Goal: Obtain resource: Obtain resource

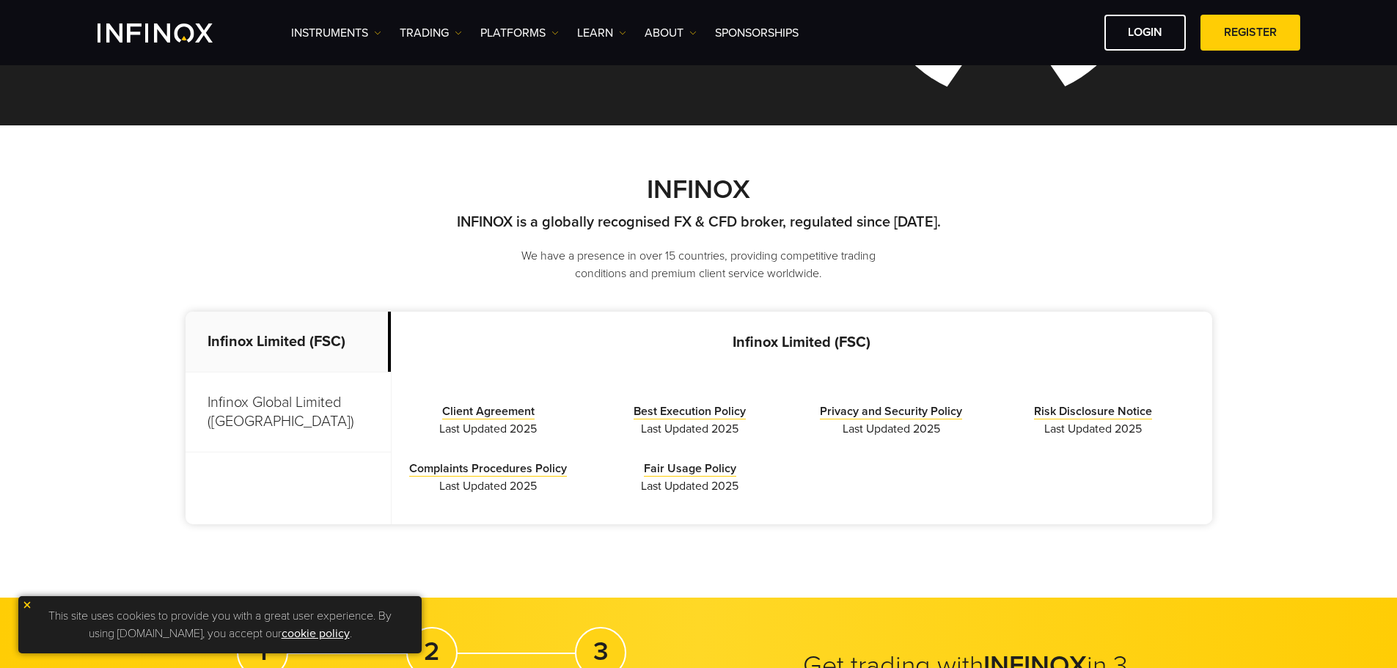
scroll to position [293, 0]
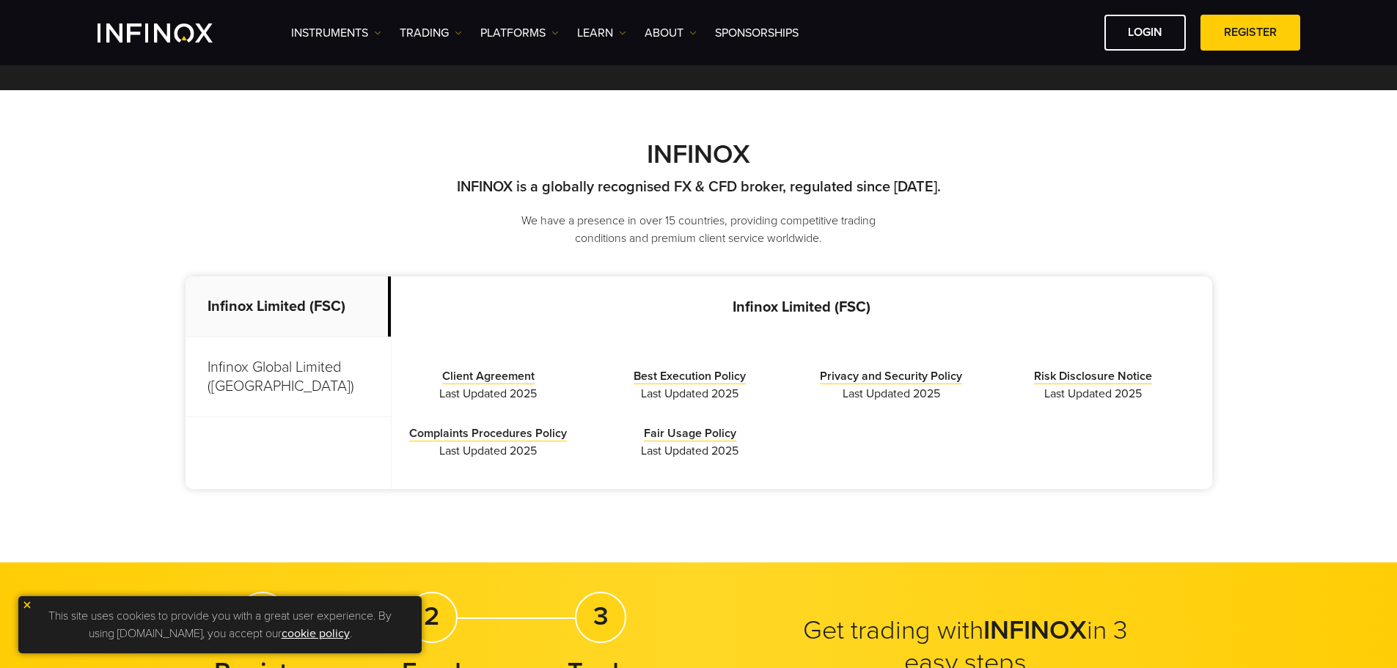
click at [238, 369] on p "Infinox Global Limited (Anguilla)" at bounding box center [287, 377] width 205 height 80
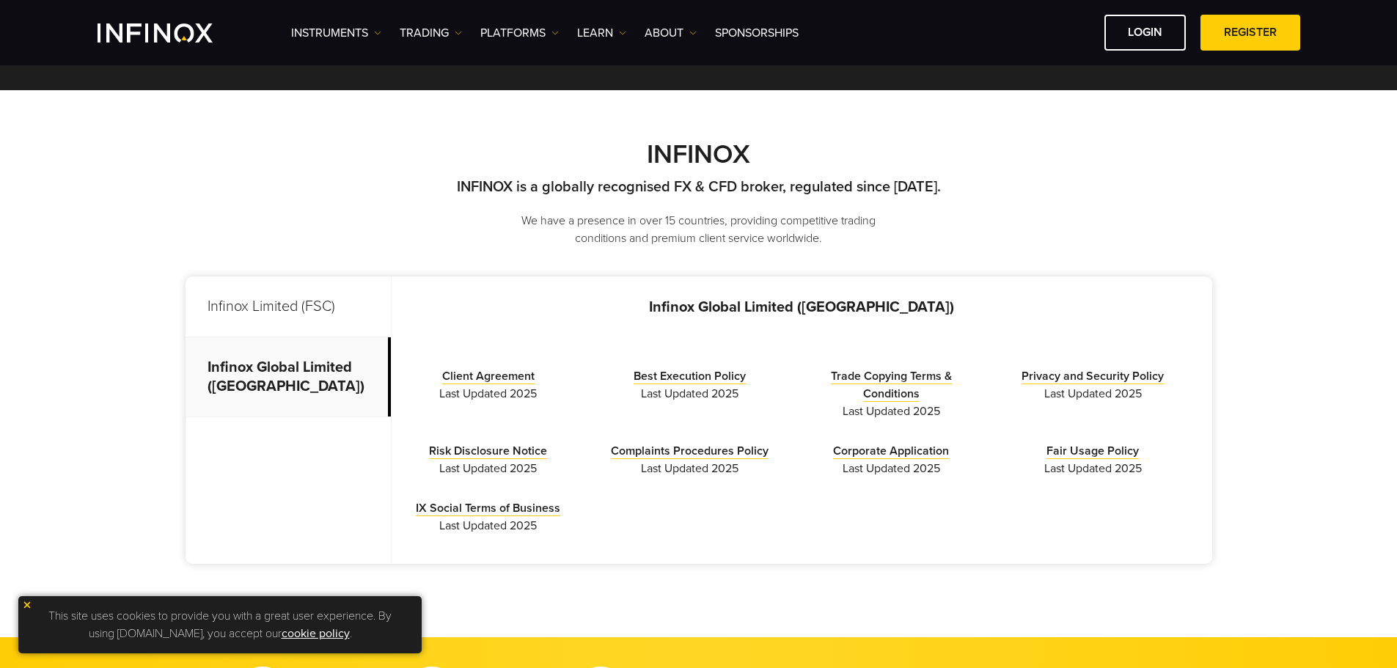
scroll to position [0, 0]
click at [490, 374] on link "Client Agreement" at bounding box center [488, 376] width 92 height 15
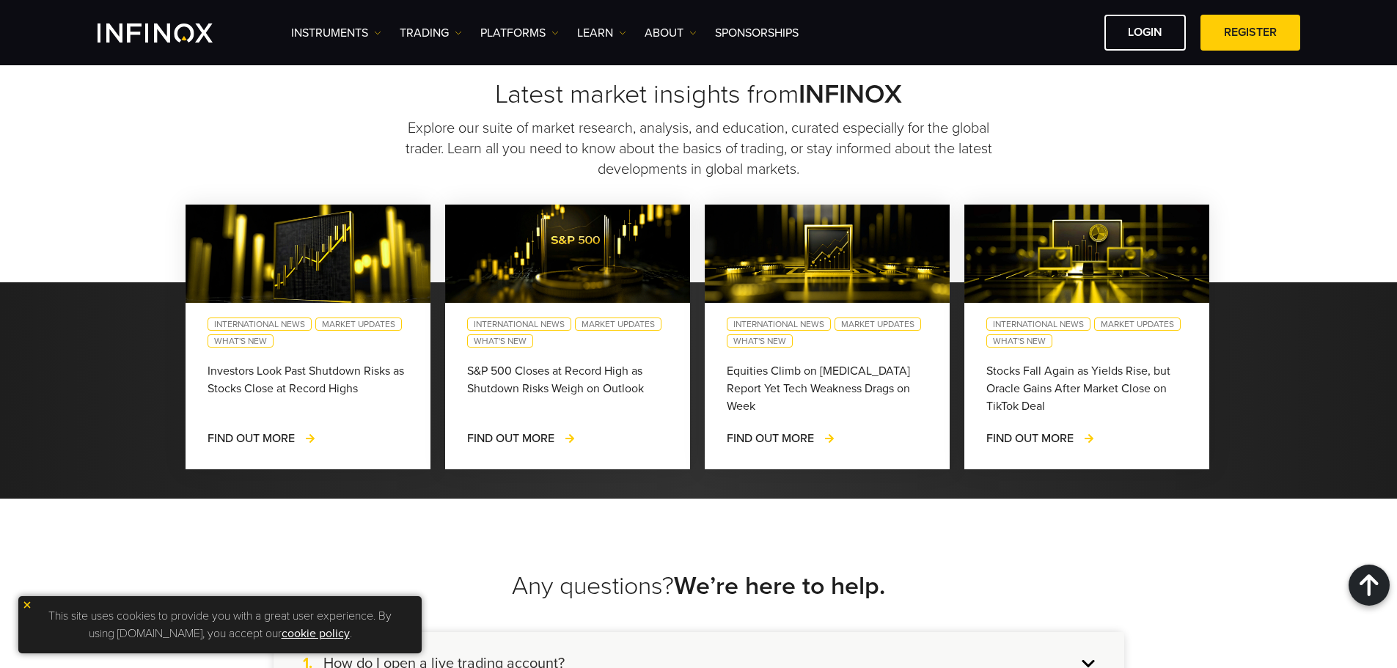
scroll to position [1100, 0]
